Goal: Task Accomplishment & Management: Manage account settings

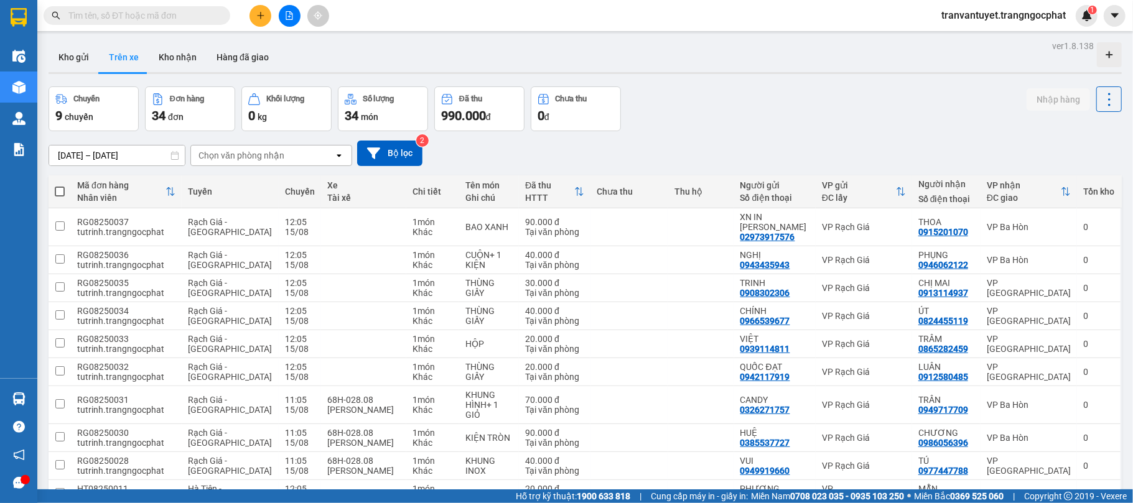
click at [958, 12] on span "tranvantuyet.trangngocphat" at bounding box center [1003, 15] width 144 height 16
click at [950, 40] on span "Đăng xuất" at bounding box center [1007, 39] width 119 height 14
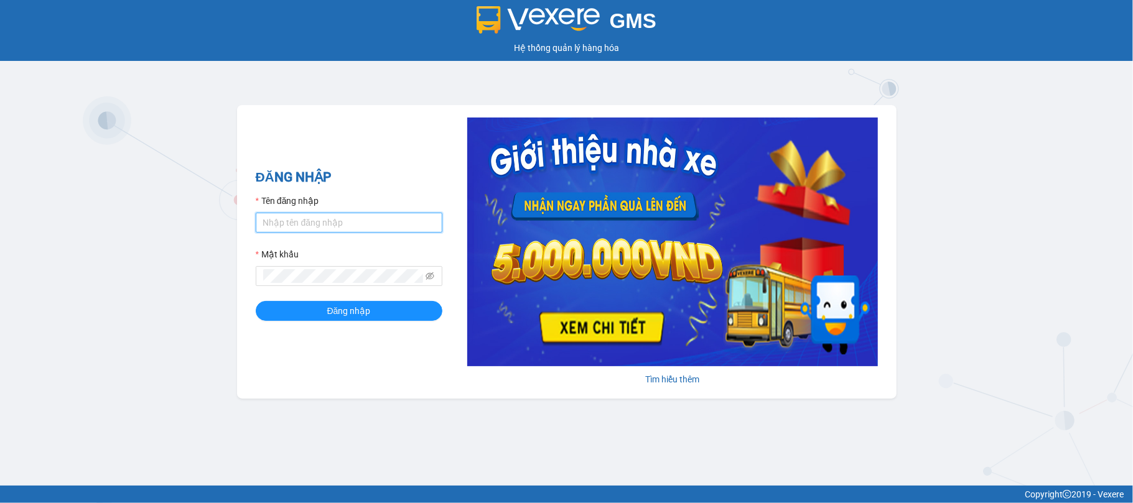
click at [299, 217] on input "Tên đăng nhập" at bounding box center [349, 223] width 187 height 20
type input "huynhnhu.trangngocphat"
click at [325, 266] on span at bounding box center [349, 276] width 187 height 20
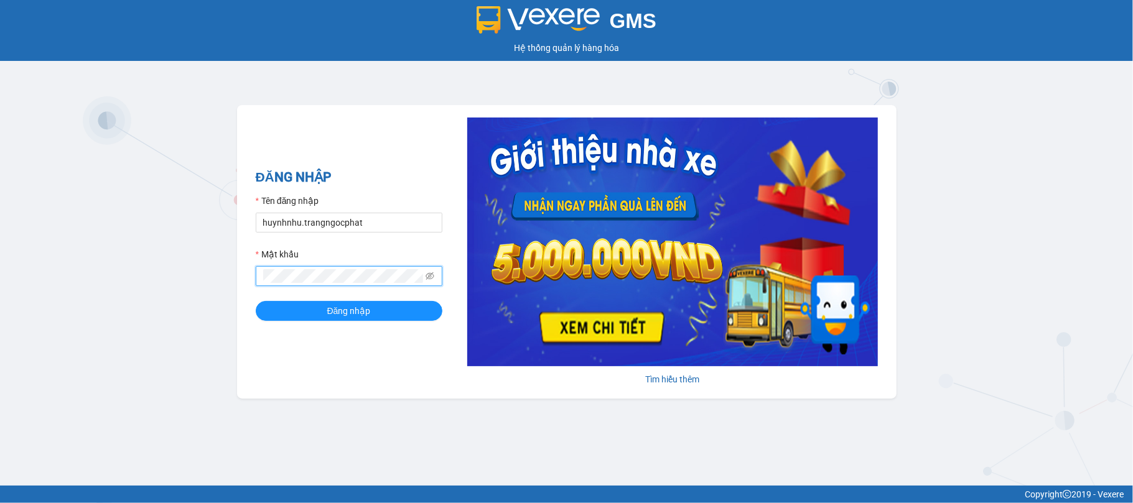
click at [256, 301] on button "Đăng nhập" at bounding box center [349, 311] width 187 height 20
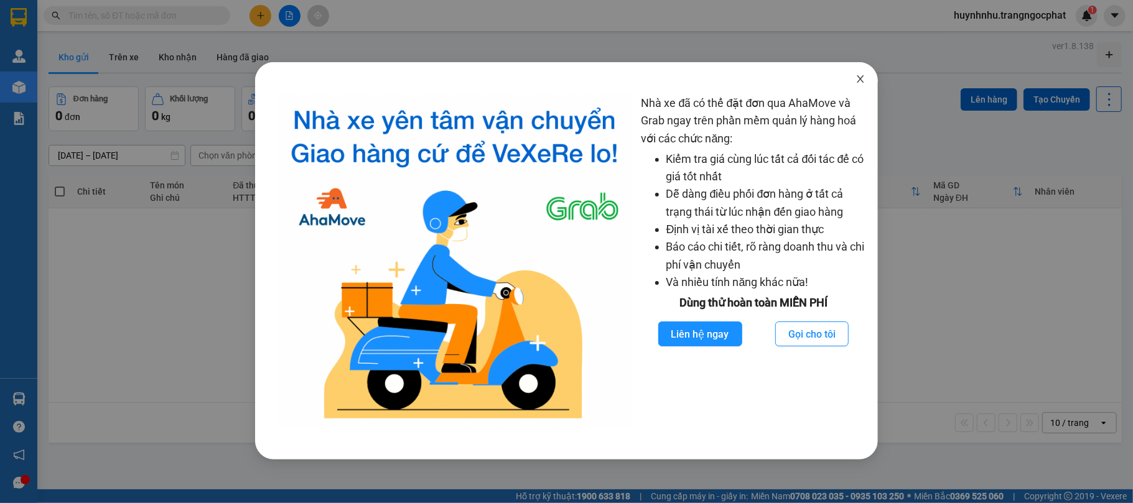
click at [854, 83] on span "Close" at bounding box center [860, 79] width 35 height 35
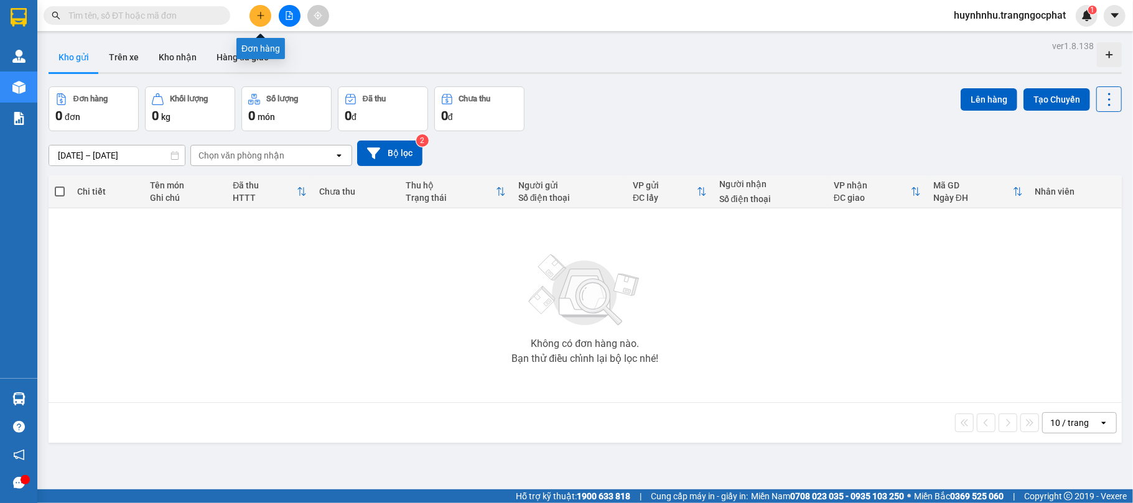
click at [261, 16] on icon "plus" at bounding box center [260, 15] width 7 height 1
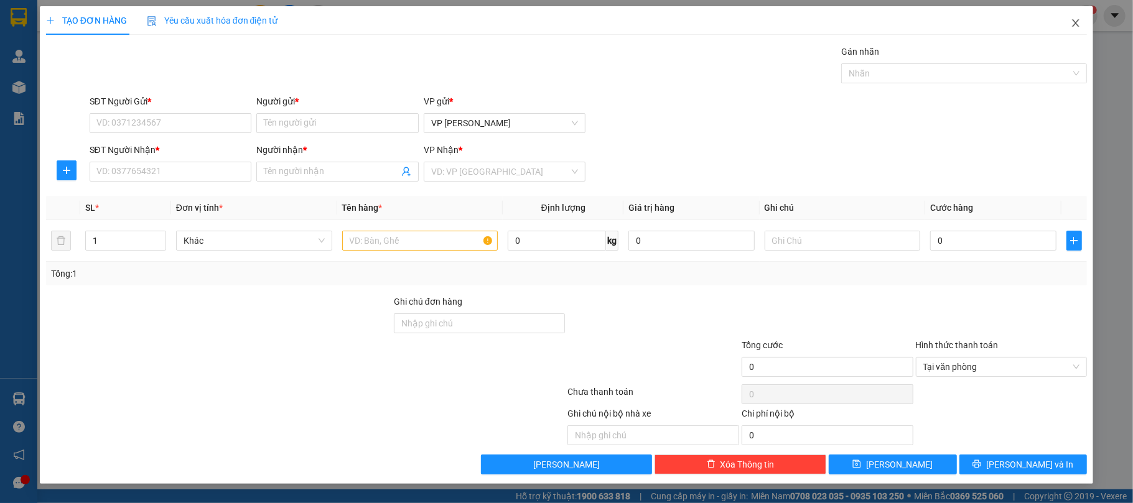
click at [1080, 21] on icon "close" at bounding box center [1075, 23] width 10 height 10
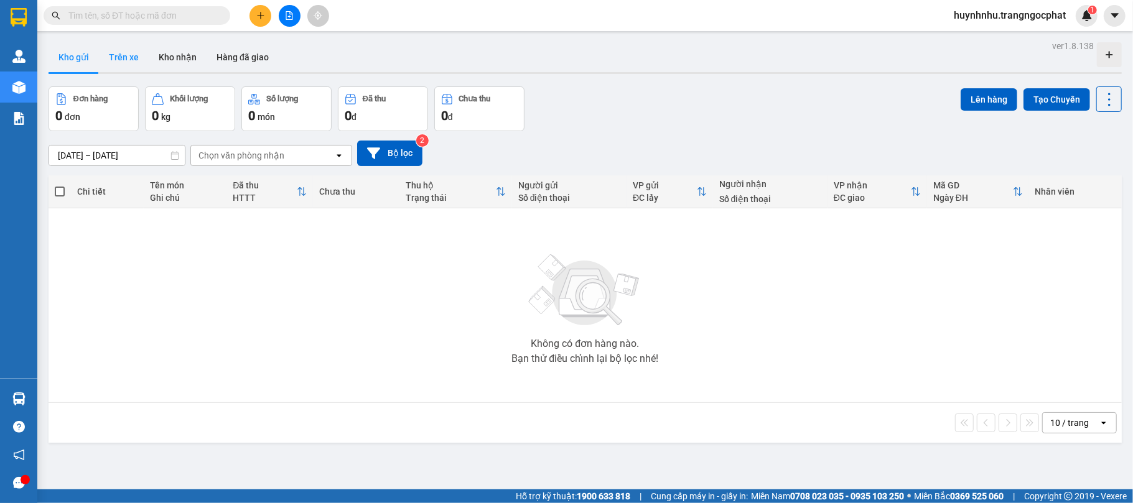
click at [124, 44] on button "Trên xe" at bounding box center [124, 57] width 50 height 30
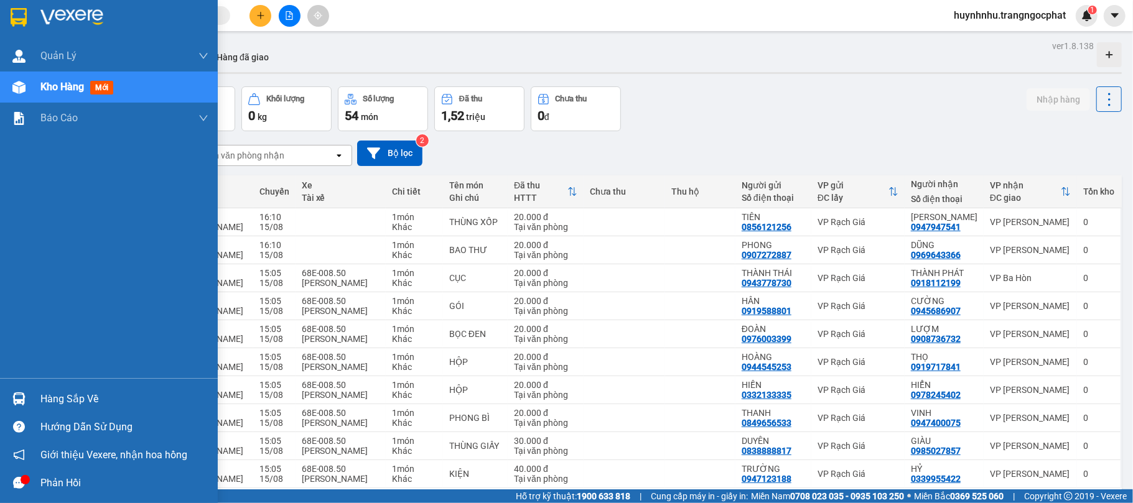
click at [23, 401] on img at bounding box center [18, 398] width 13 height 13
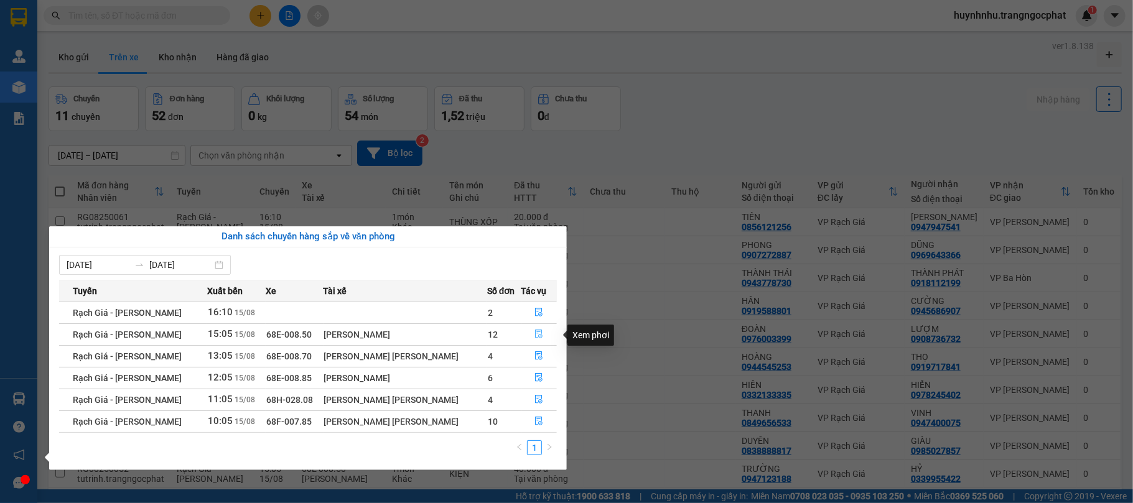
click at [536, 334] on icon "file-done" at bounding box center [538, 334] width 7 height 9
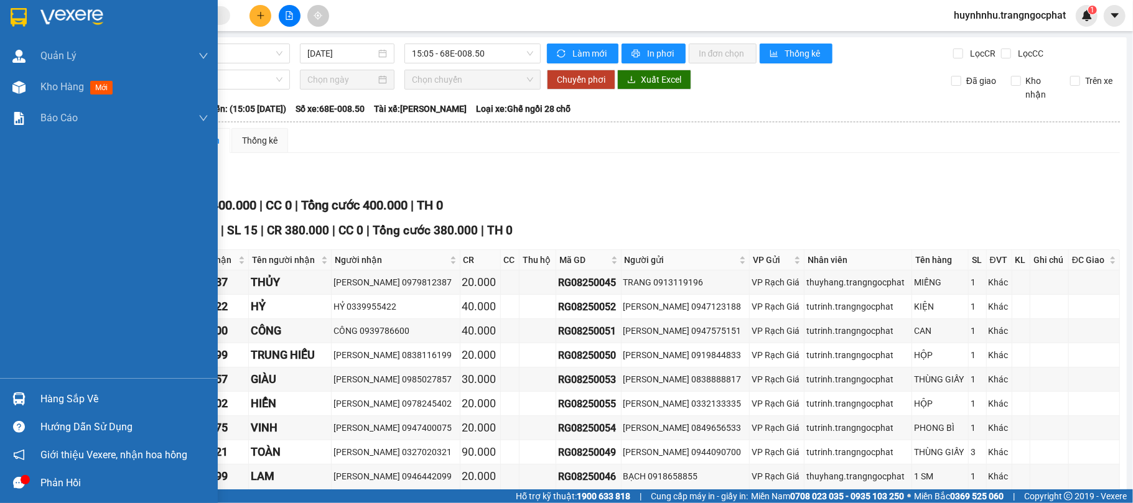
click at [12, 398] on img at bounding box center [18, 398] width 13 height 13
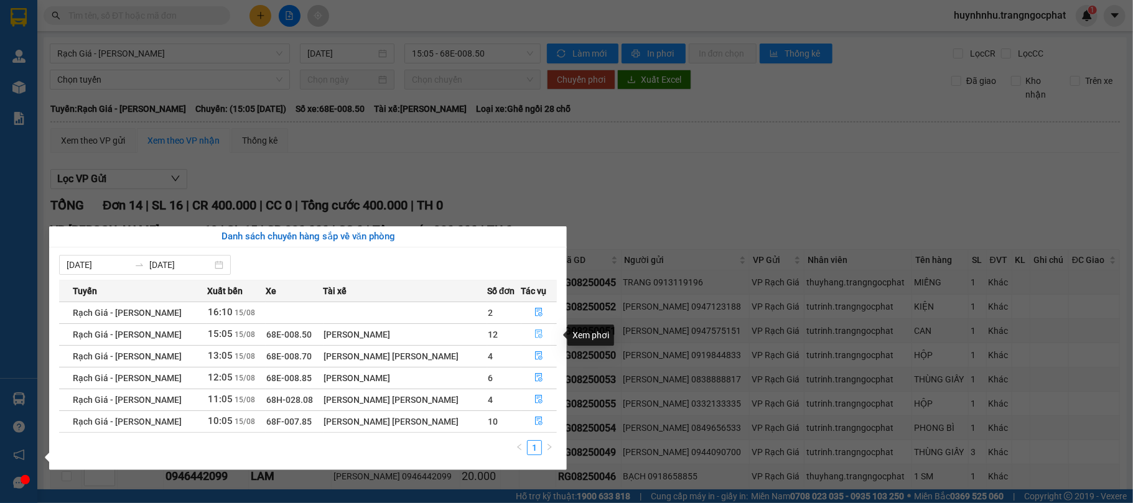
click at [534, 336] on icon "file-done" at bounding box center [538, 334] width 9 height 9
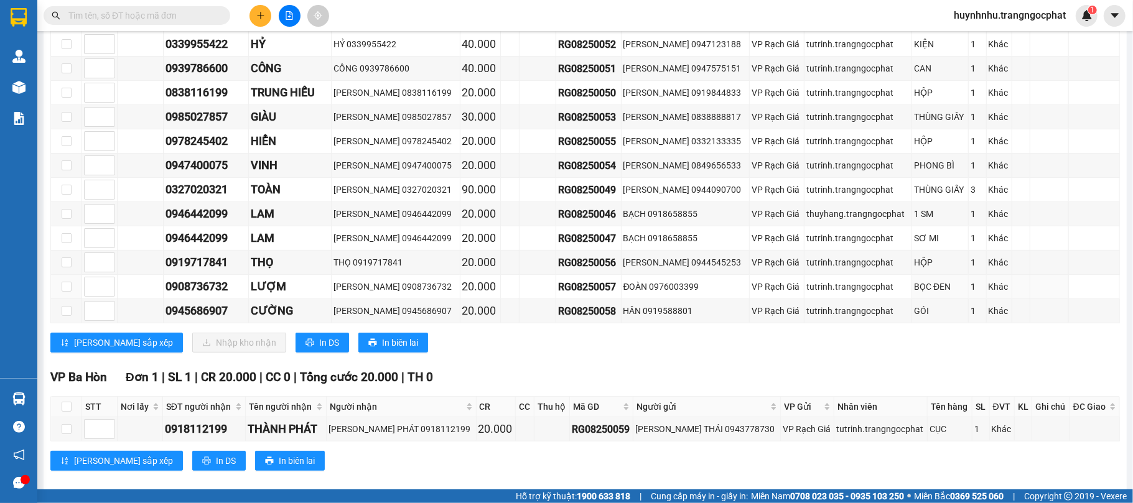
scroll to position [192, 0]
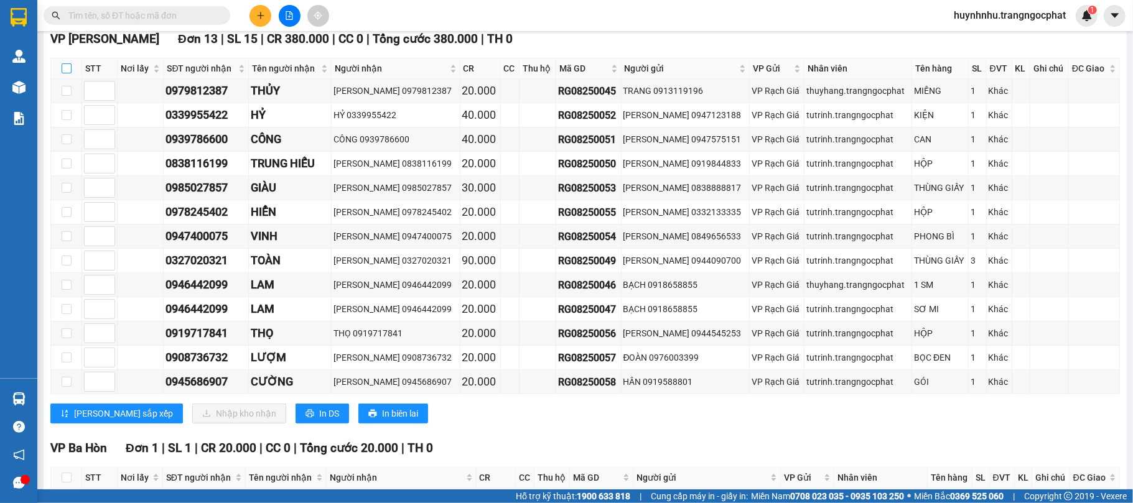
click at [66, 72] on input "checkbox" at bounding box center [67, 68] width 10 height 10
checkbox input "true"
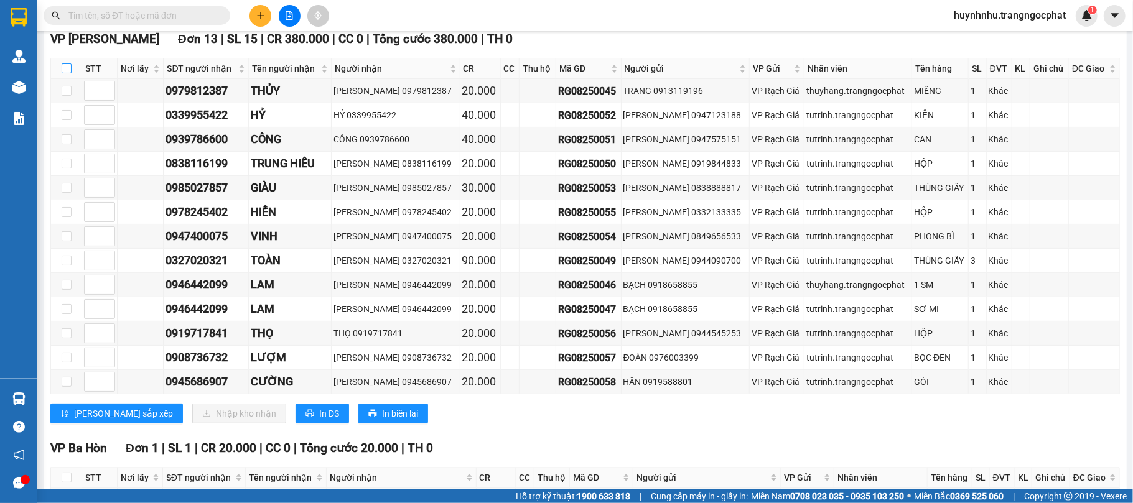
checkbox input "true"
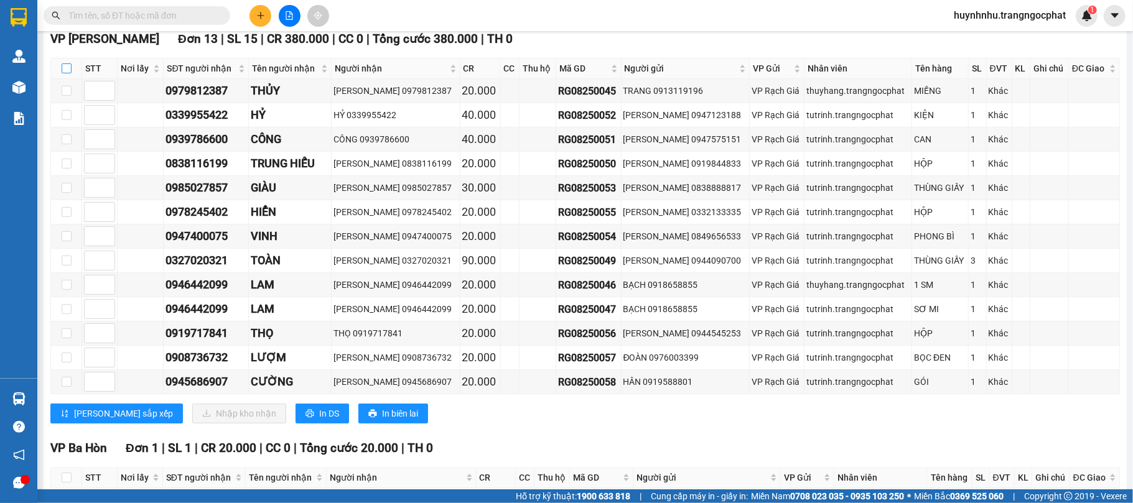
checkbox input "true"
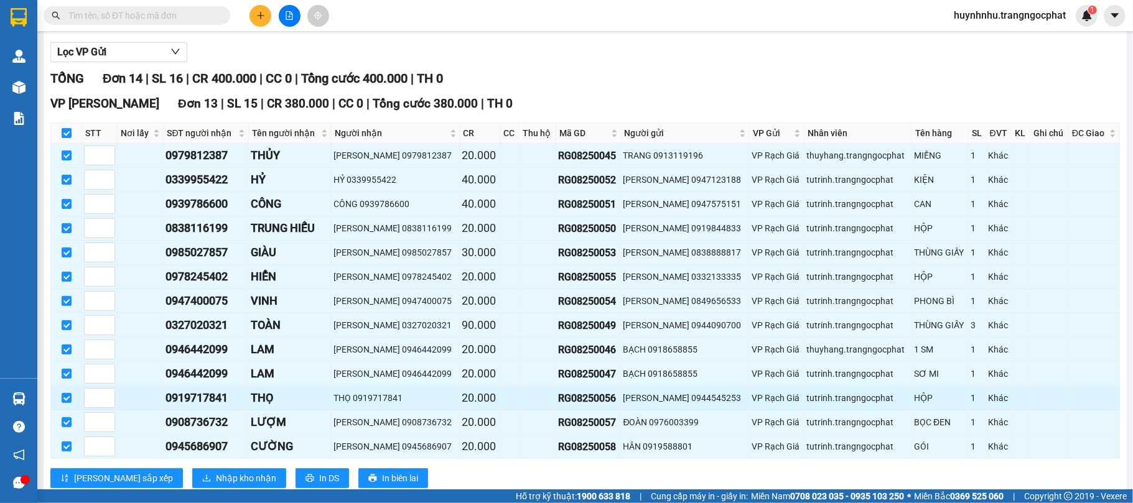
scroll to position [132, 0]
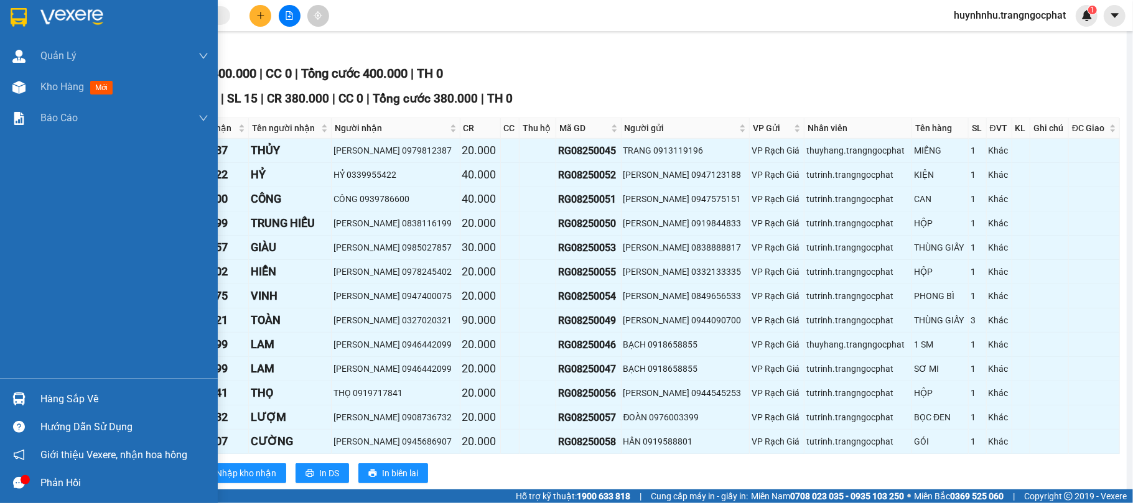
click at [24, 389] on div at bounding box center [19, 399] width 22 height 22
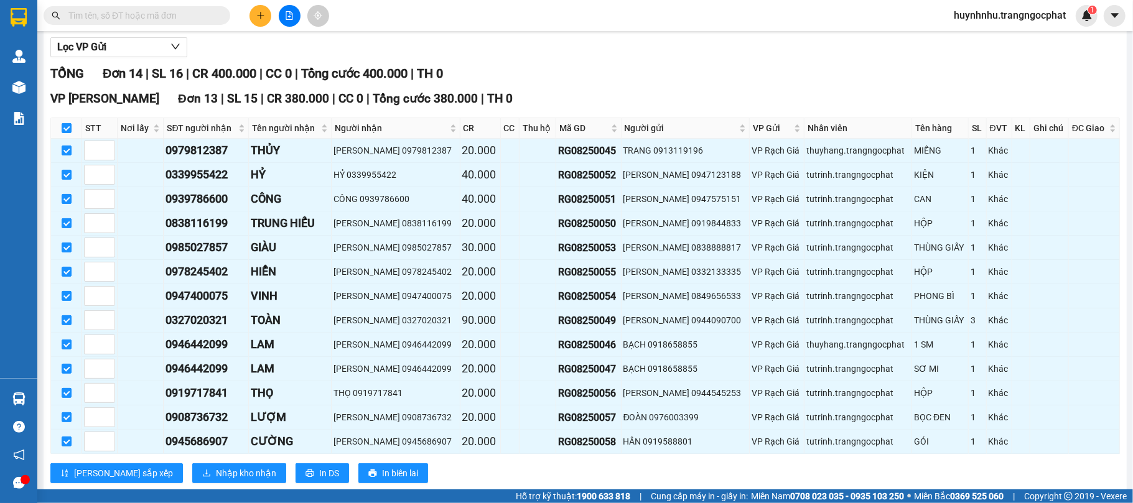
click at [486, 178] on section "Kết quả tìm kiếm ( 0 ) Bộ lọc No Data huynhnhu.trangngocphat 1 Quản Lý Quản lý …" at bounding box center [566, 251] width 1133 height 503
click at [155, 18] on input "text" at bounding box center [141, 16] width 147 height 14
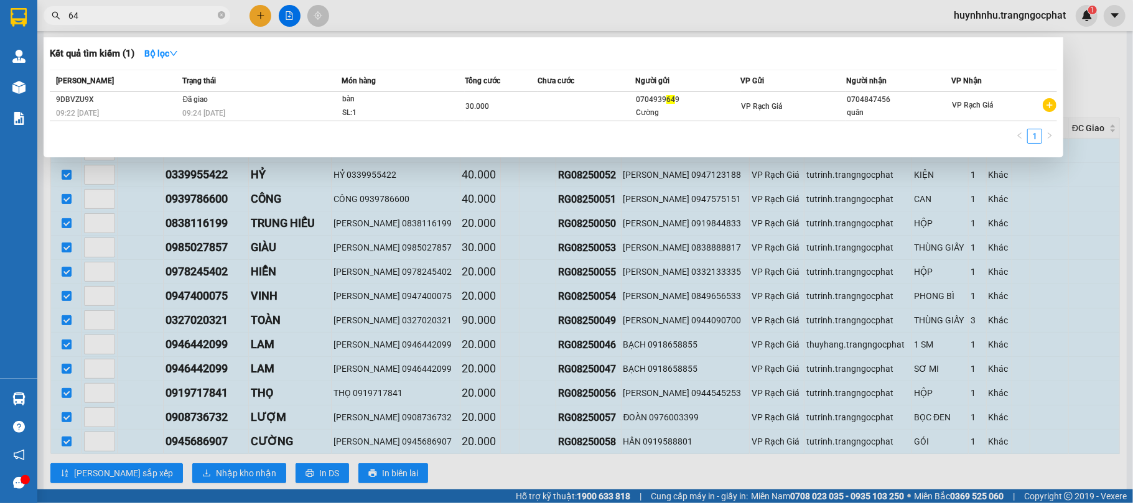
type input "6"
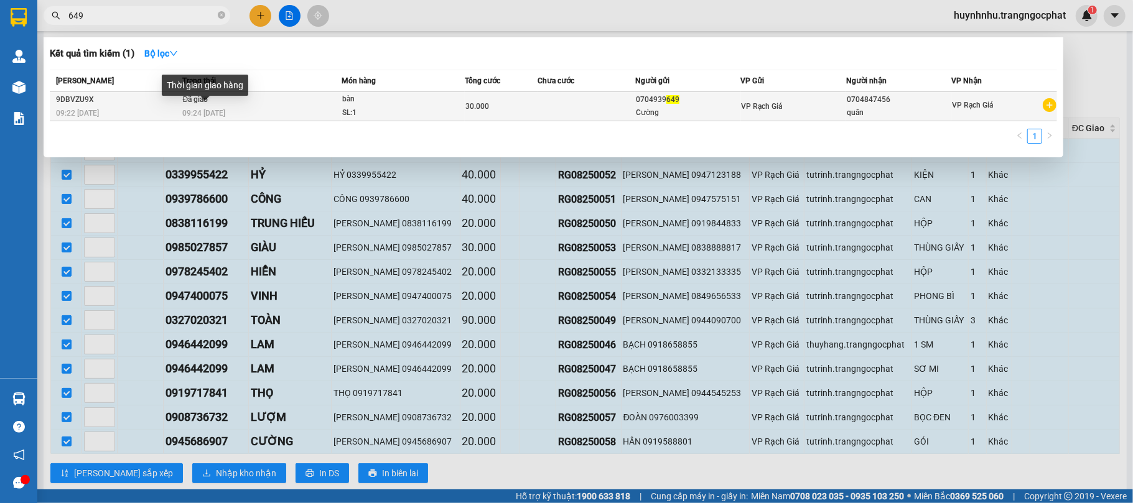
type input "649"
click at [200, 109] on span "09:24 - 14/08" at bounding box center [204, 113] width 43 height 9
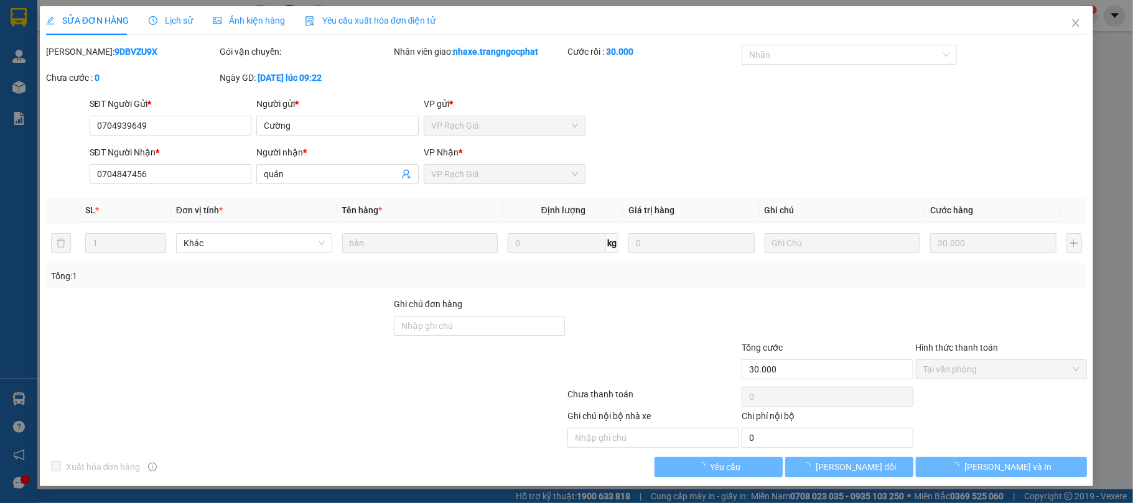
type input "0704939649"
type input "Cường"
type input "0704847456"
type input "quân"
type input "30.000"
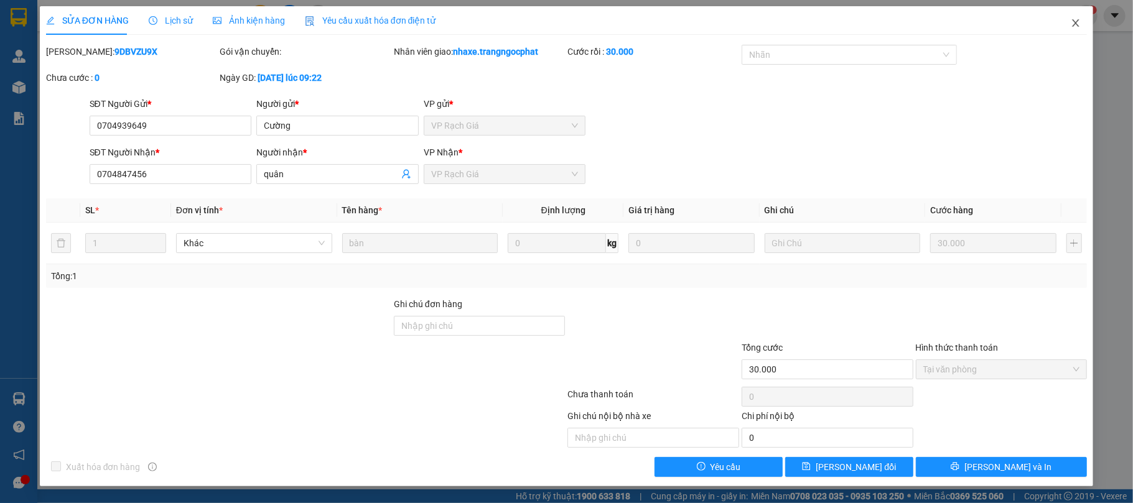
click at [1076, 24] on icon "close" at bounding box center [1075, 23] width 10 height 10
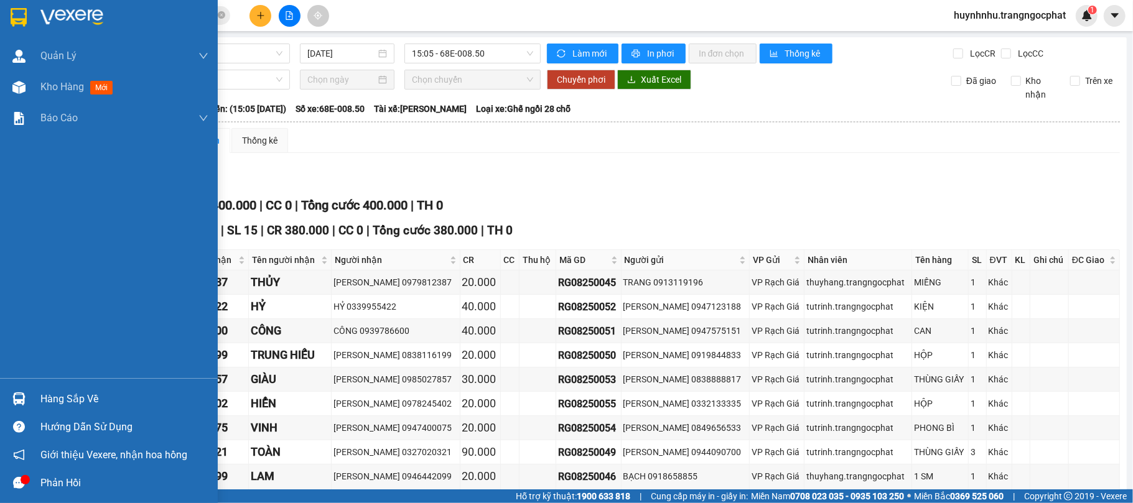
click at [31, 392] on div "Hàng sắp về" at bounding box center [109, 399] width 218 height 28
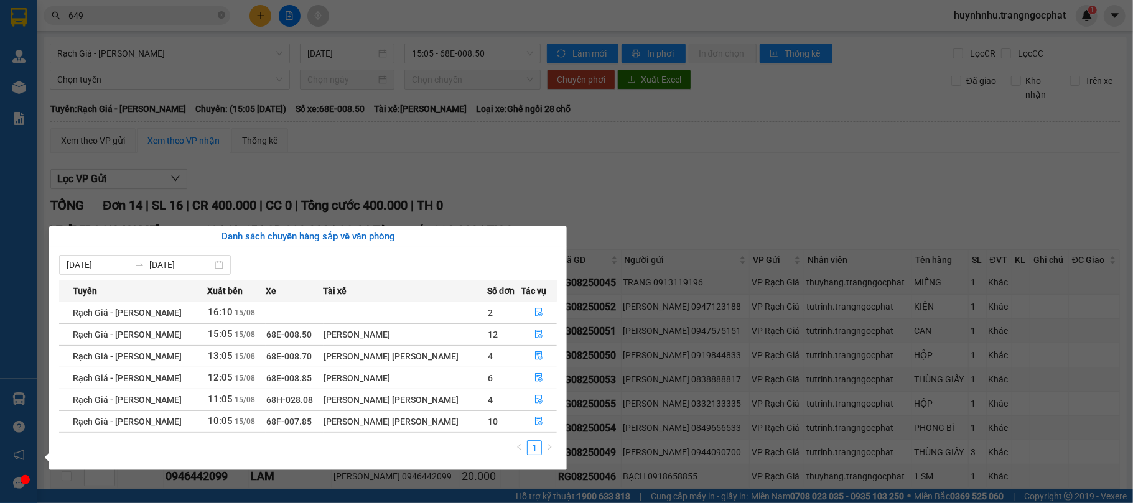
drag, startPoint x: 192, startPoint y: 291, endPoint x: 236, endPoint y: 284, distance: 45.3
click at [236, 284] on div "Xuất bến" at bounding box center [236, 291] width 58 height 14
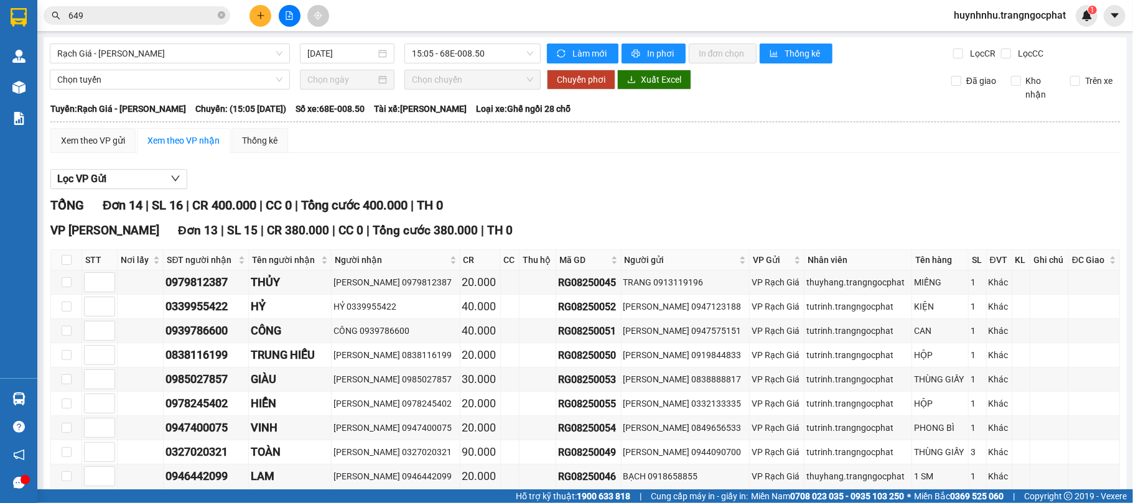
click at [592, 102] on section "Kết quả tìm kiếm ( 1 ) Bộ lọc Mã ĐH Trạng thái Món hàng Tổng cước Chưa cước Ngư…" at bounding box center [566, 251] width 1133 height 503
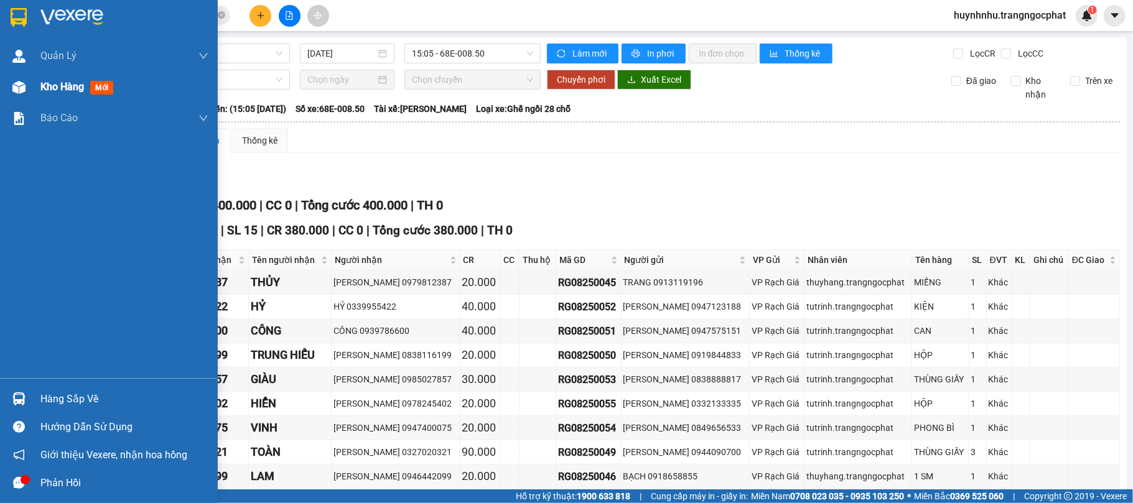
click at [44, 98] on div "Kho hàng mới" at bounding box center [124, 87] width 168 height 31
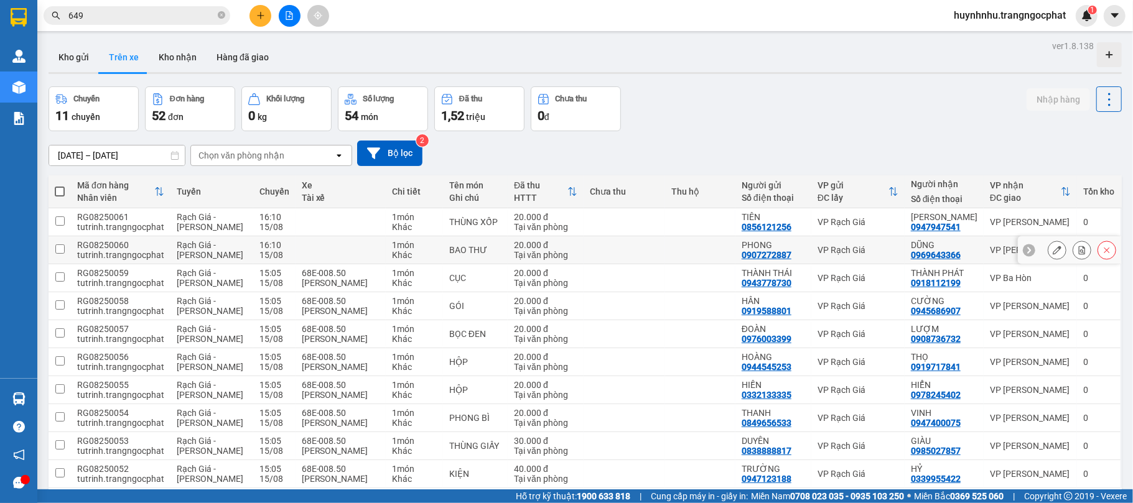
click at [583, 238] on td at bounding box center [623, 250] width 81 height 28
checkbox input "true"
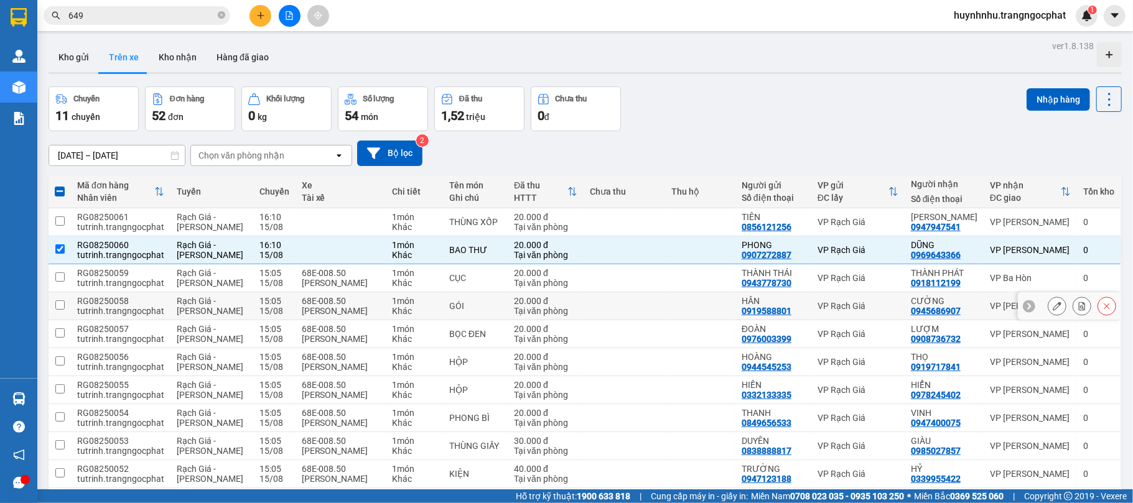
click at [605, 306] on td at bounding box center [623, 306] width 81 height 28
checkbox input "true"
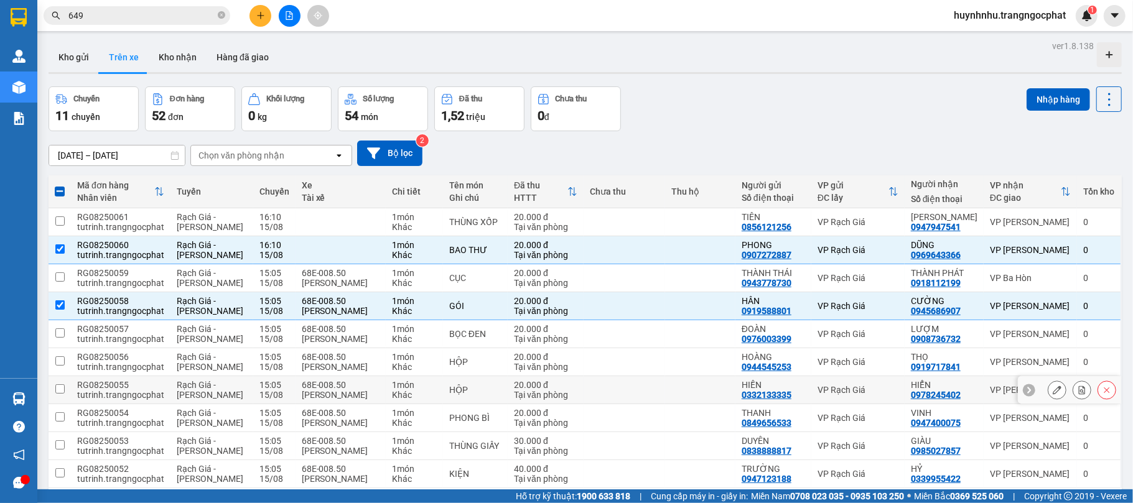
click at [645, 402] on td at bounding box center [623, 390] width 81 height 28
checkbox input "true"
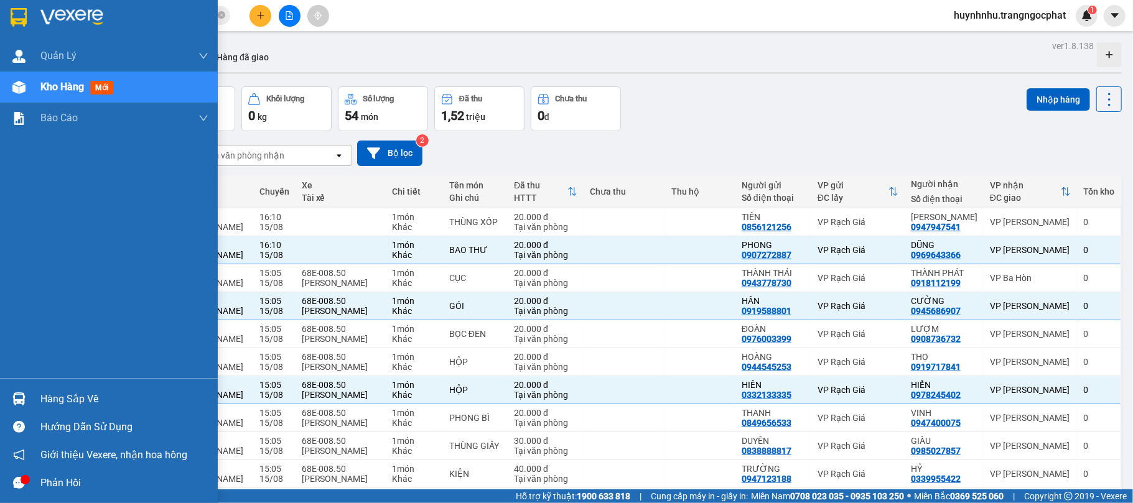
click at [78, 404] on div "Hàng sắp về" at bounding box center [124, 399] width 168 height 19
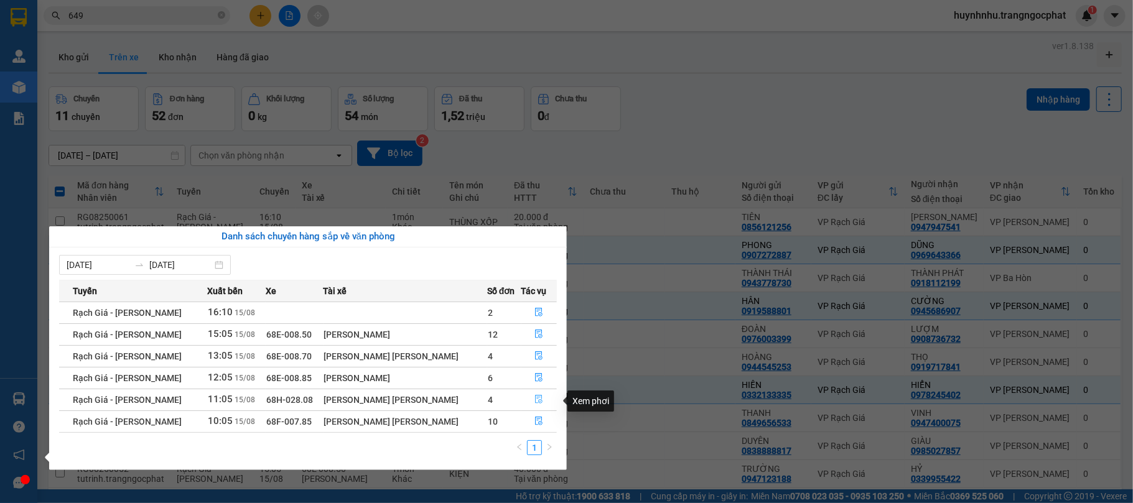
click at [537, 401] on icon "file-done" at bounding box center [538, 399] width 9 height 9
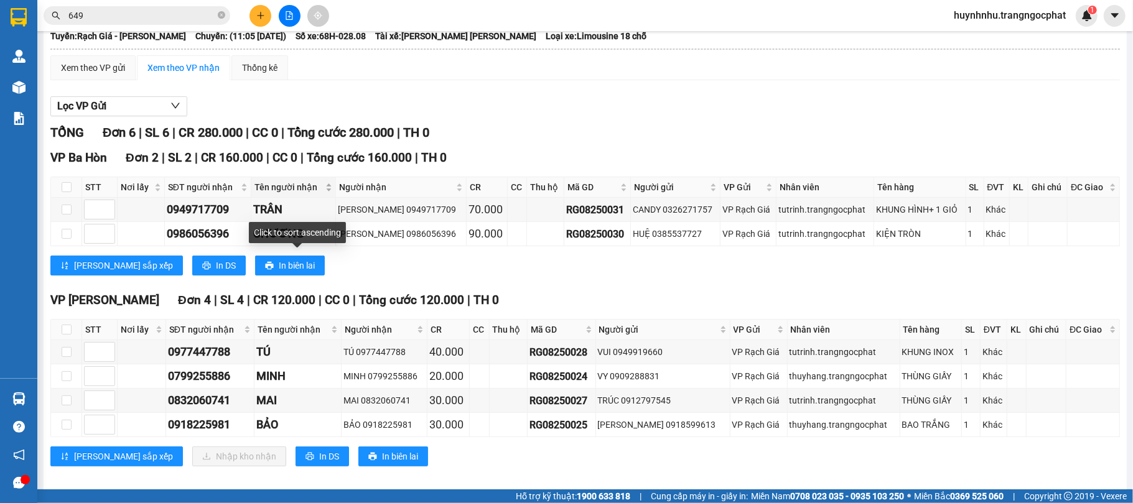
scroll to position [90, 0]
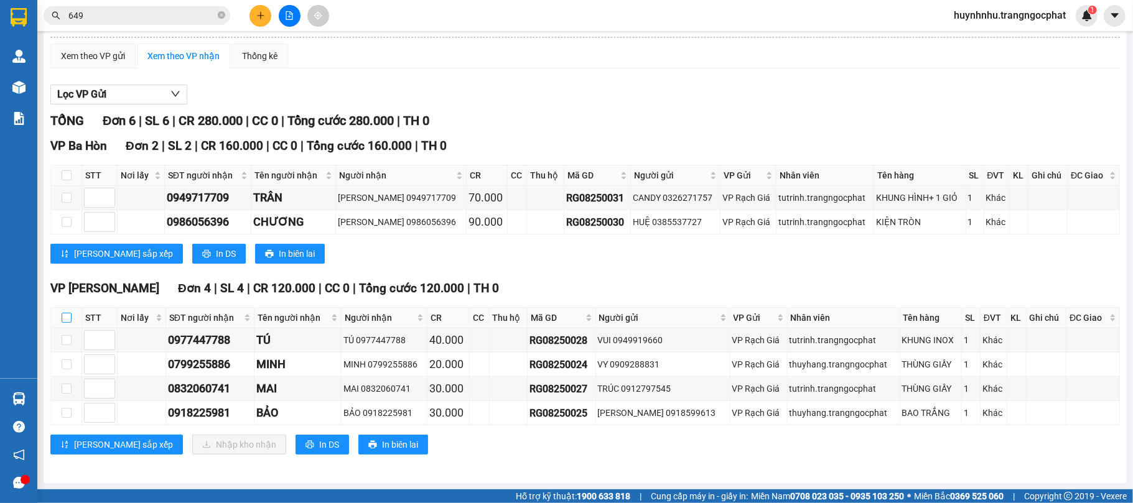
click at [65, 319] on input "checkbox" at bounding box center [67, 318] width 10 height 10
checkbox input "true"
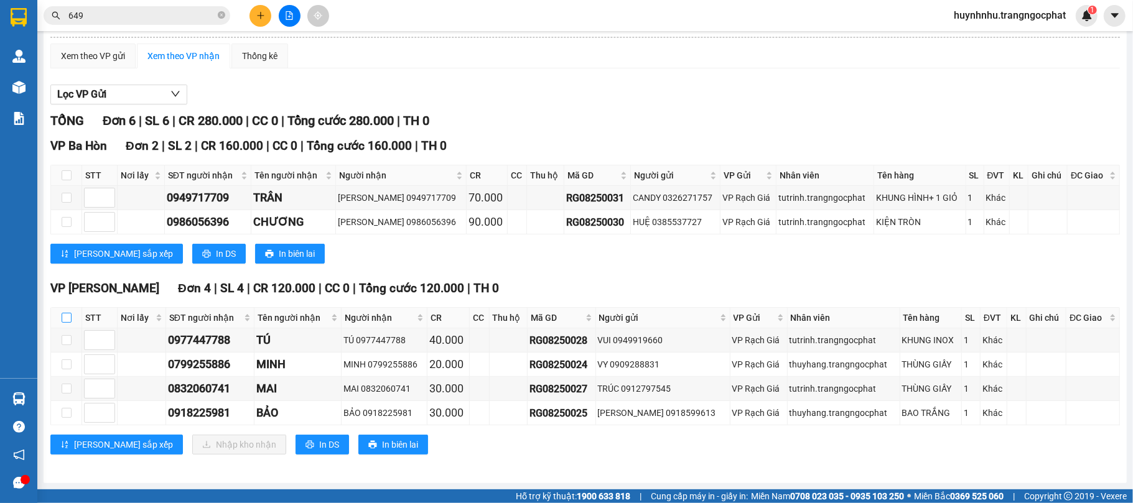
checkbox input "true"
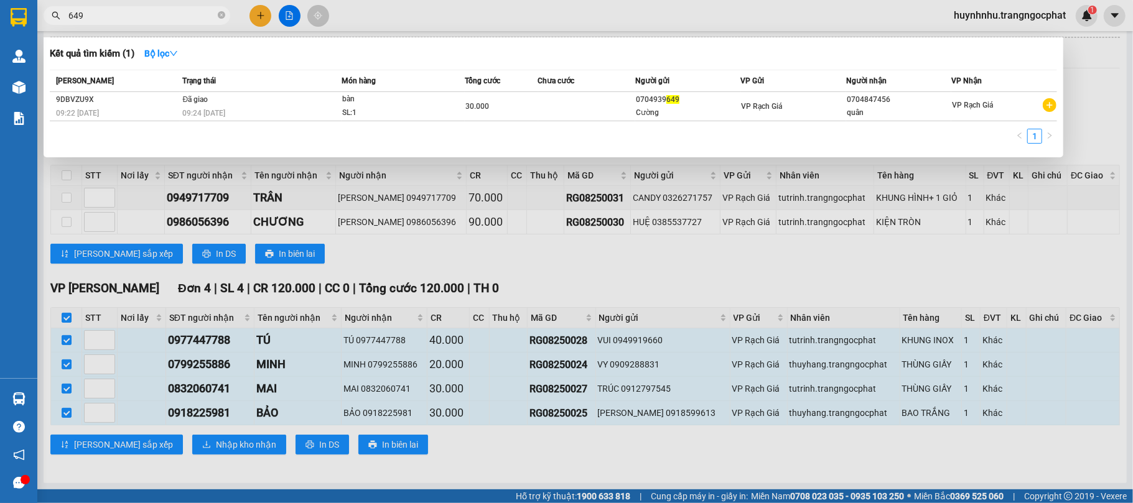
click at [134, 16] on input "649" at bounding box center [141, 16] width 147 height 14
click at [110, 284] on div at bounding box center [566, 251] width 1133 height 503
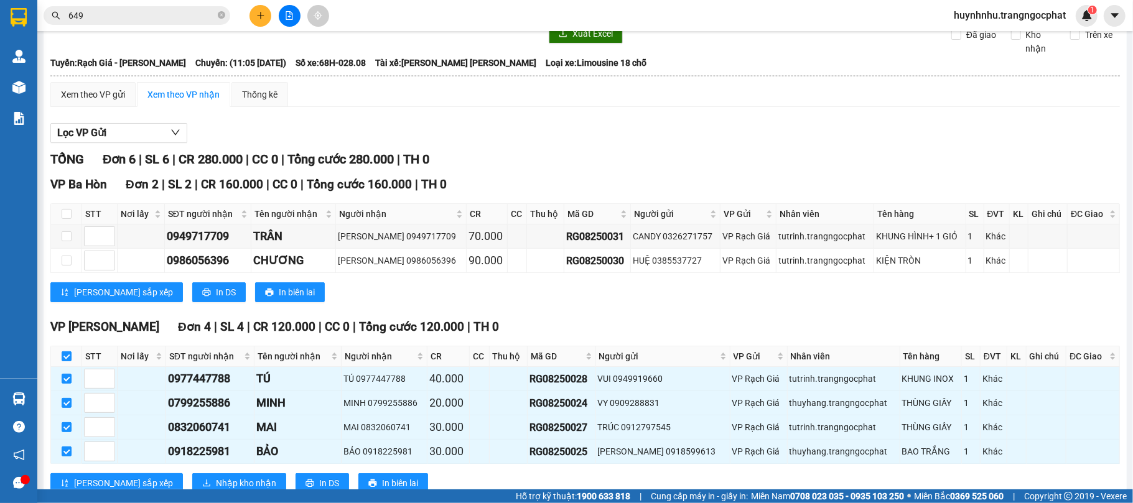
scroll to position [0, 0]
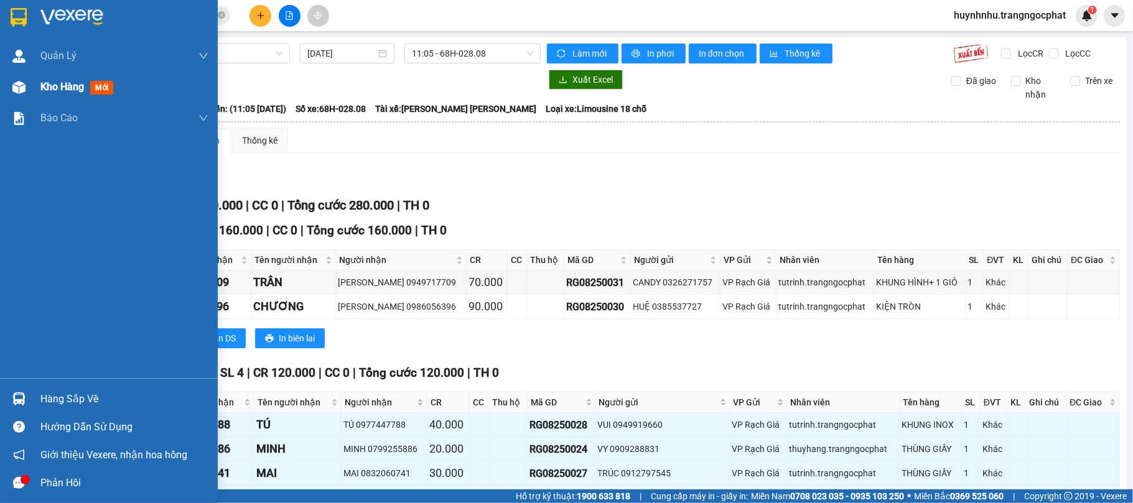
click at [31, 97] on div "Kho hàng mới" at bounding box center [109, 87] width 218 height 31
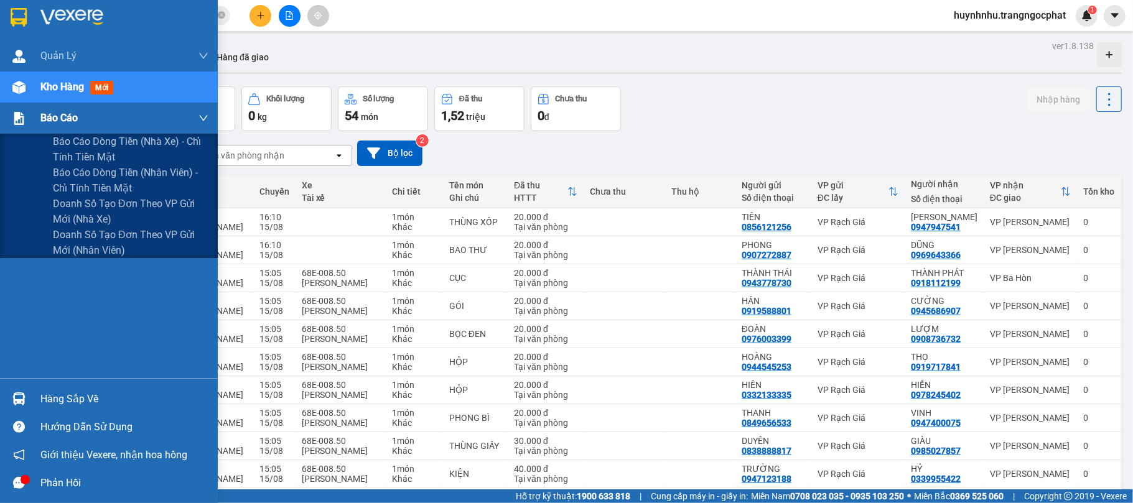
click at [32, 112] on div "Báo cáo" at bounding box center [109, 118] width 218 height 31
